Goal: Transaction & Acquisition: Purchase product/service

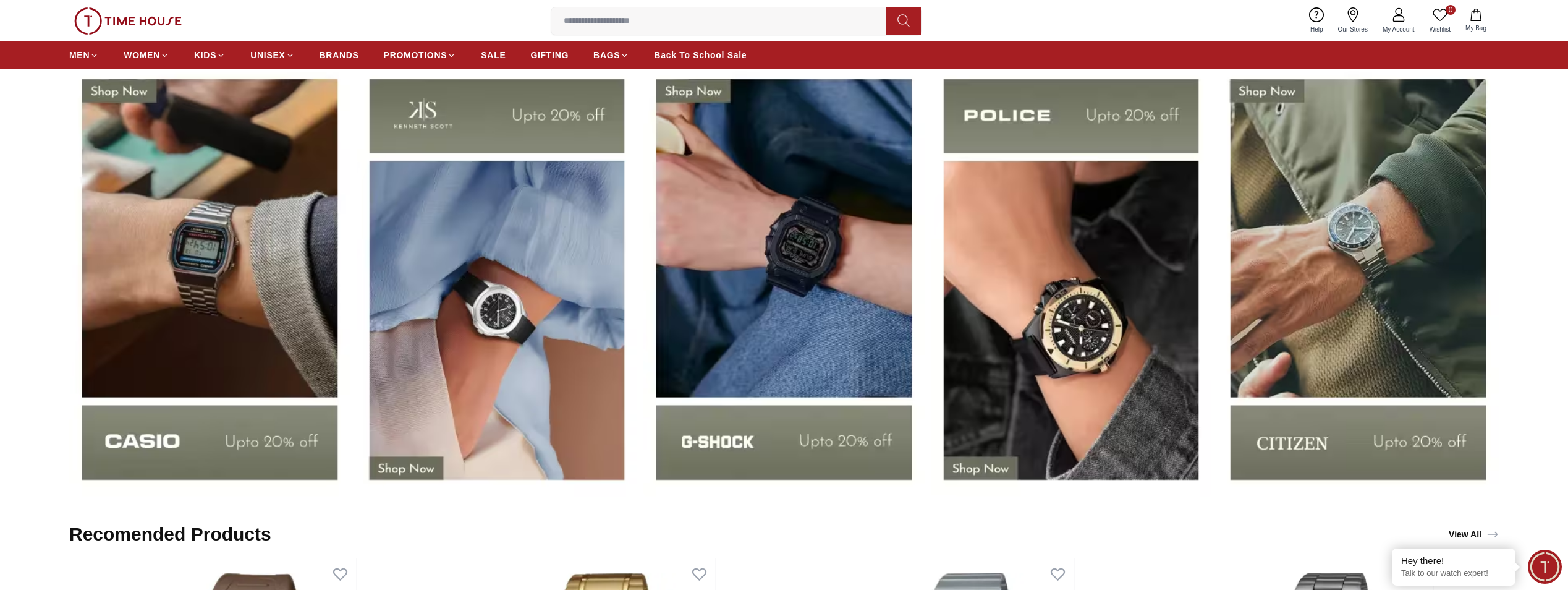
scroll to position [2596, 0]
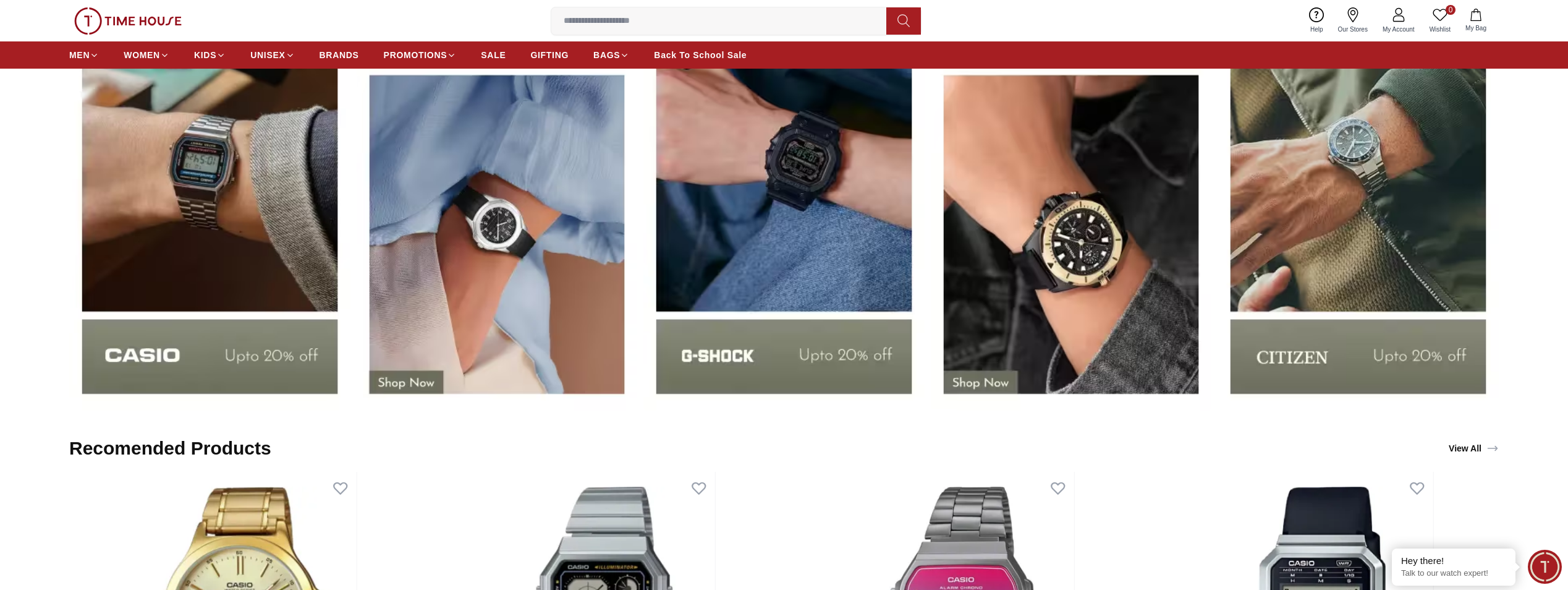
click at [225, 229] on img at bounding box center [210, 193] width 281 height 439
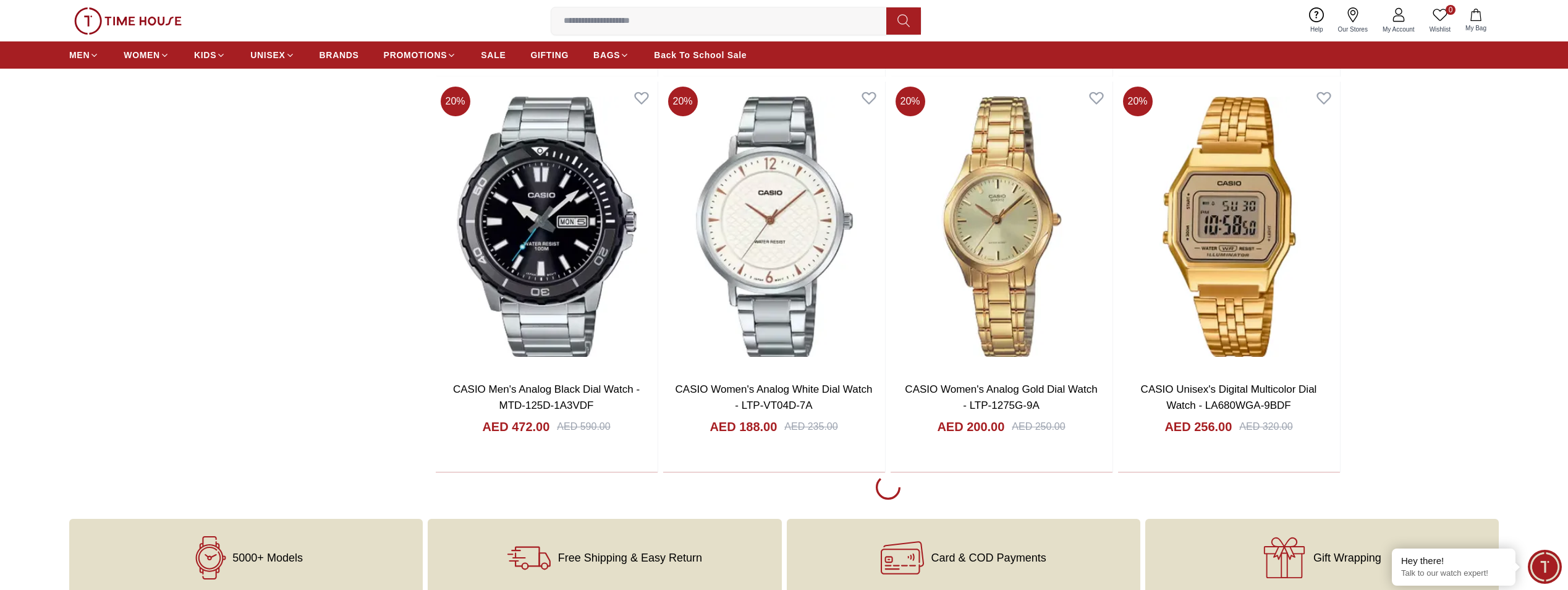
scroll to position [2349, 0]
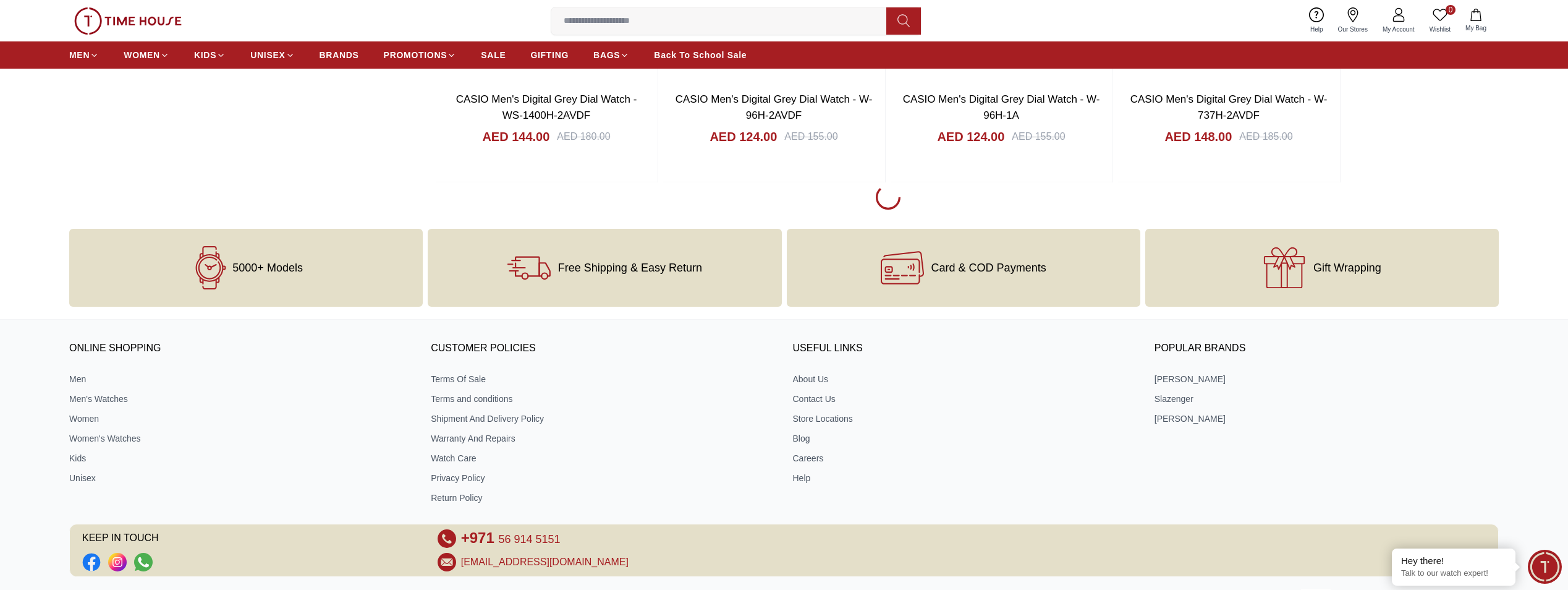
scroll to position [6614, 0]
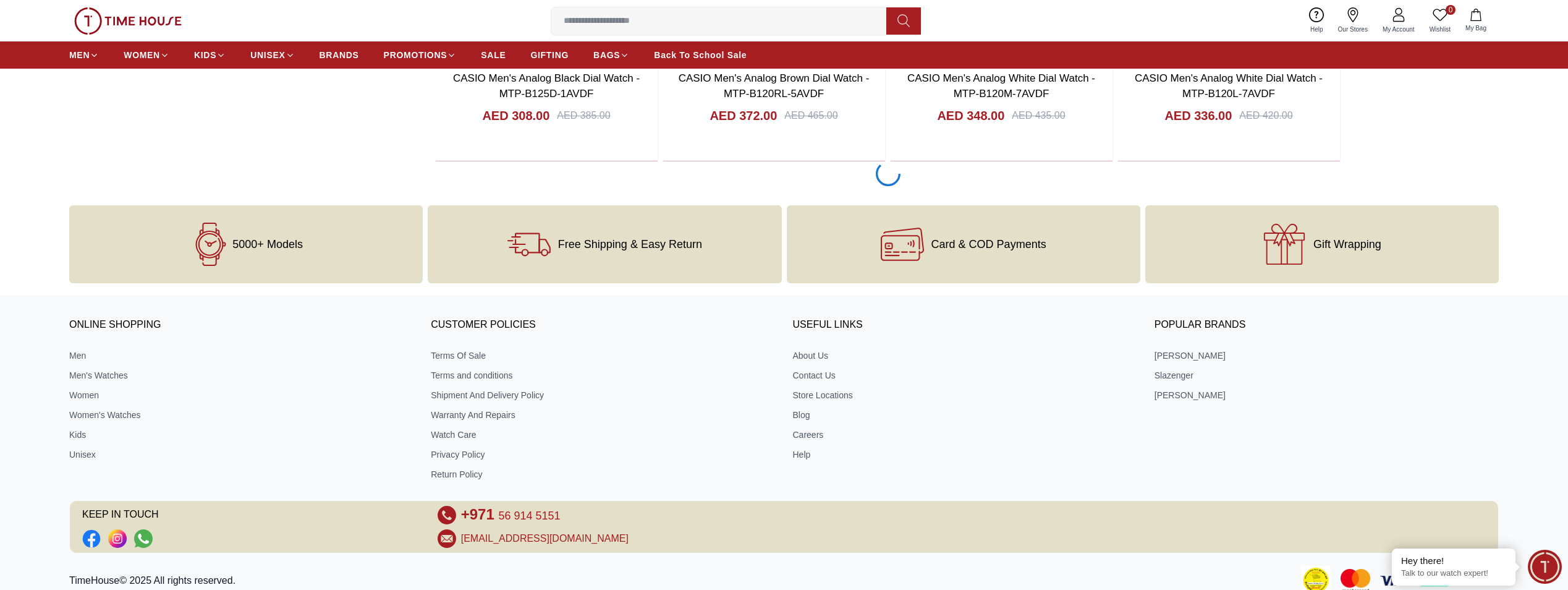
scroll to position [10509, 0]
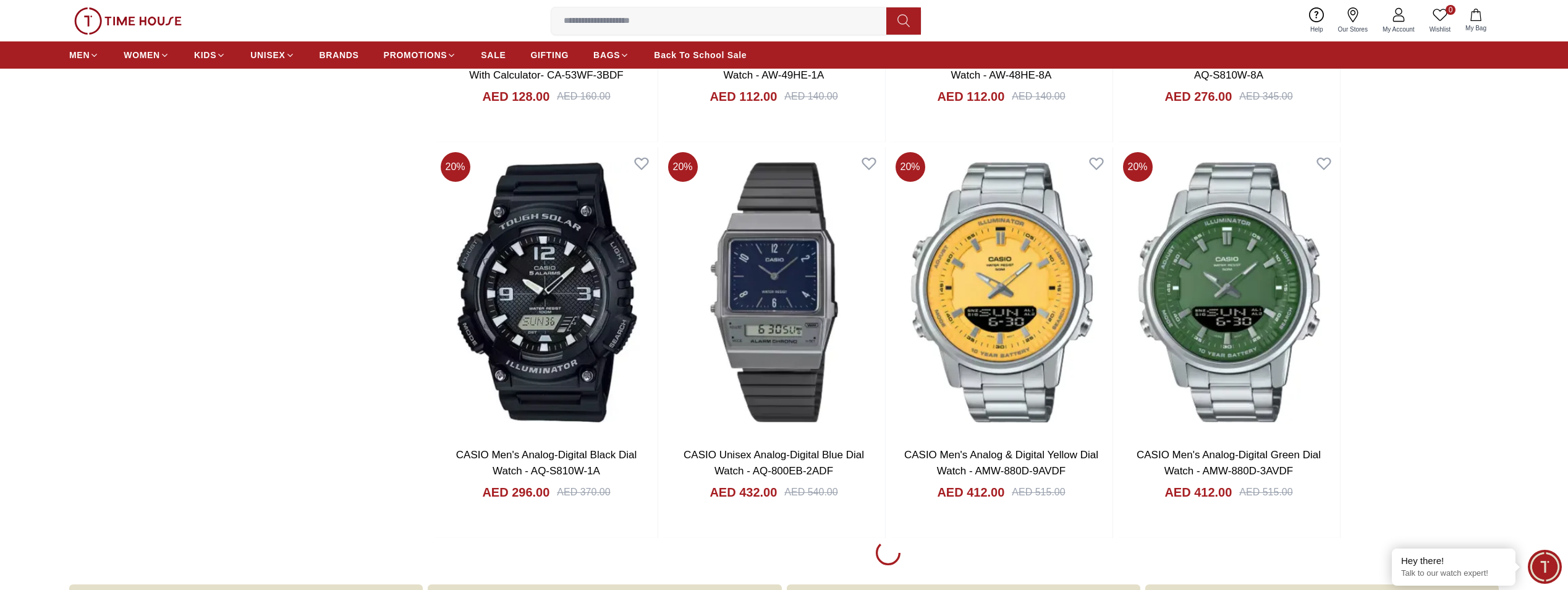
scroll to position [14156, 0]
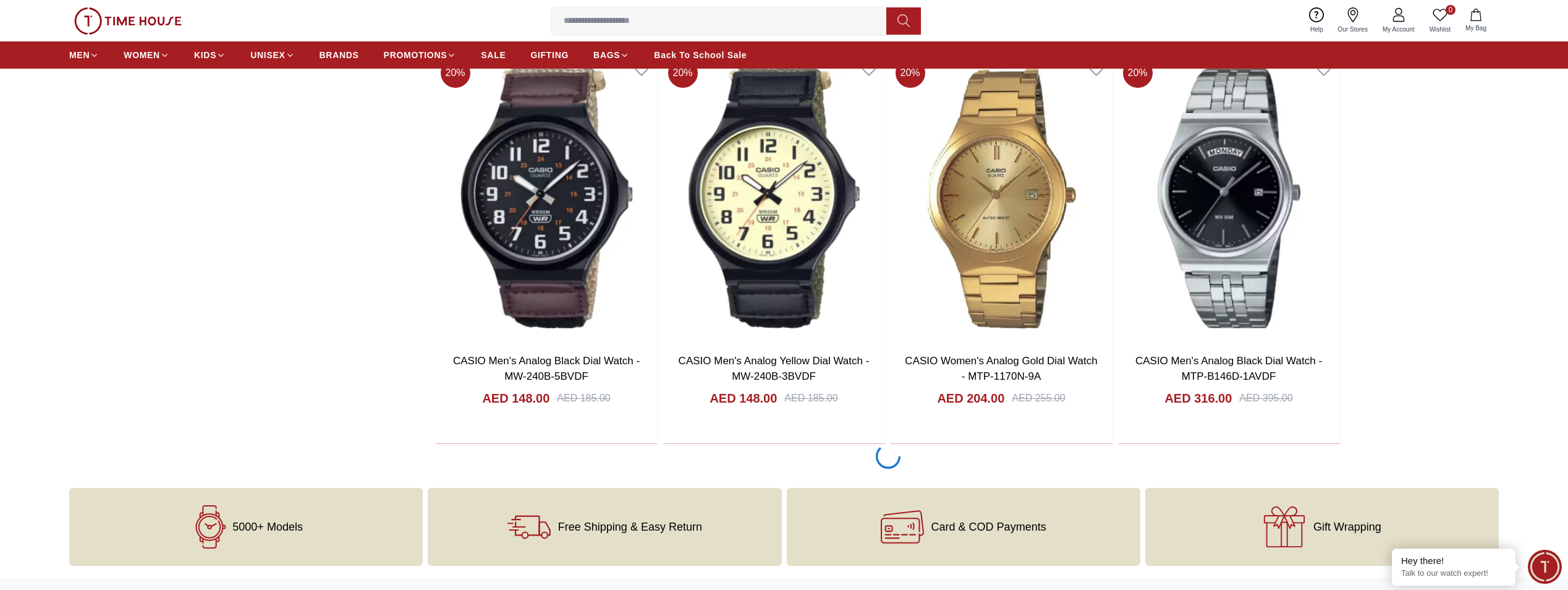
scroll to position [16195, 0]
